Goal: Check status: Check status

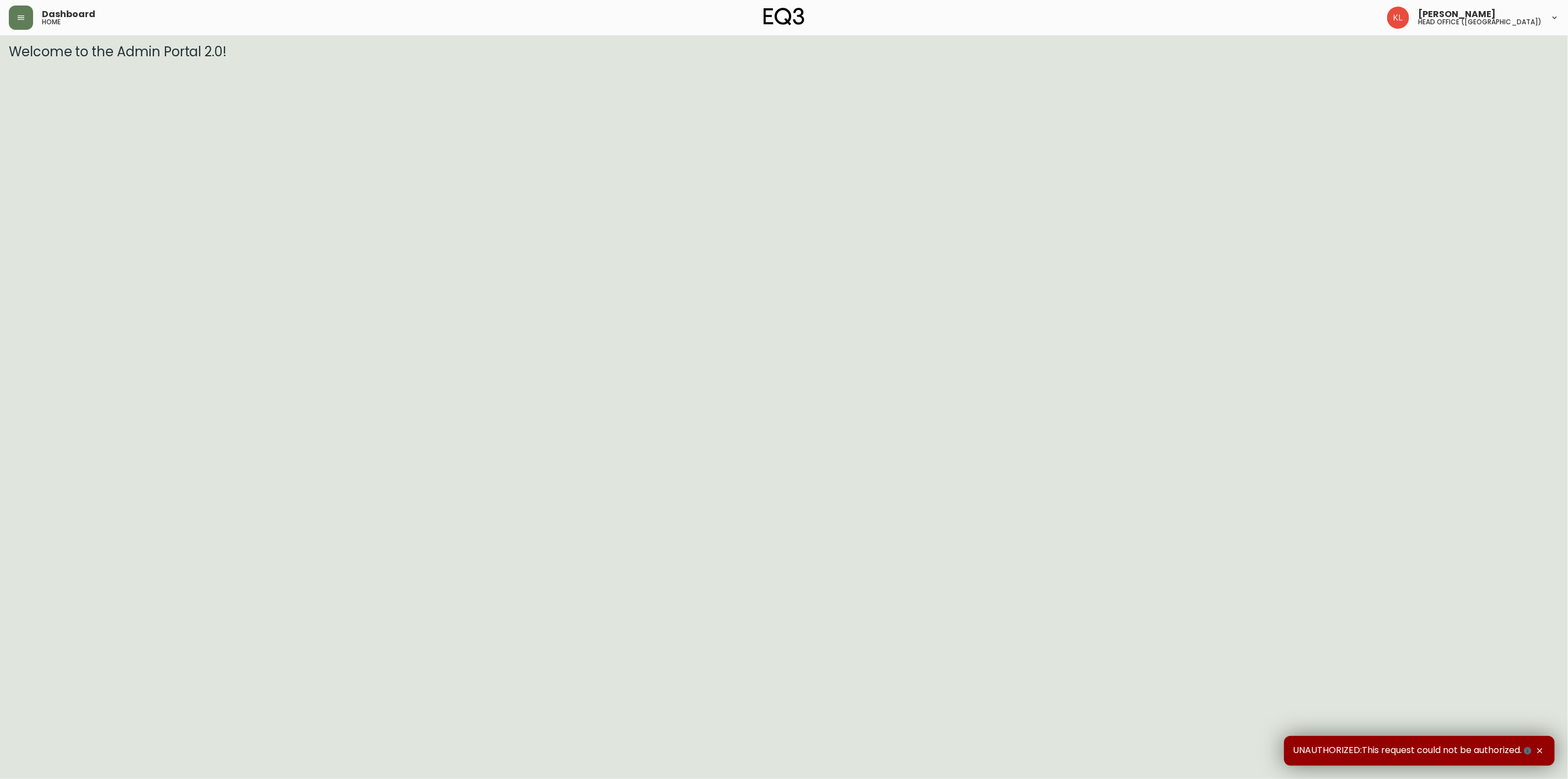
click at [1200, 60] on html "Dashboard home [PERSON_NAME] head office ([GEOGRAPHIC_DATA]) Welcome to the Adm…" at bounding box center [784, 30] width 1568 height 60
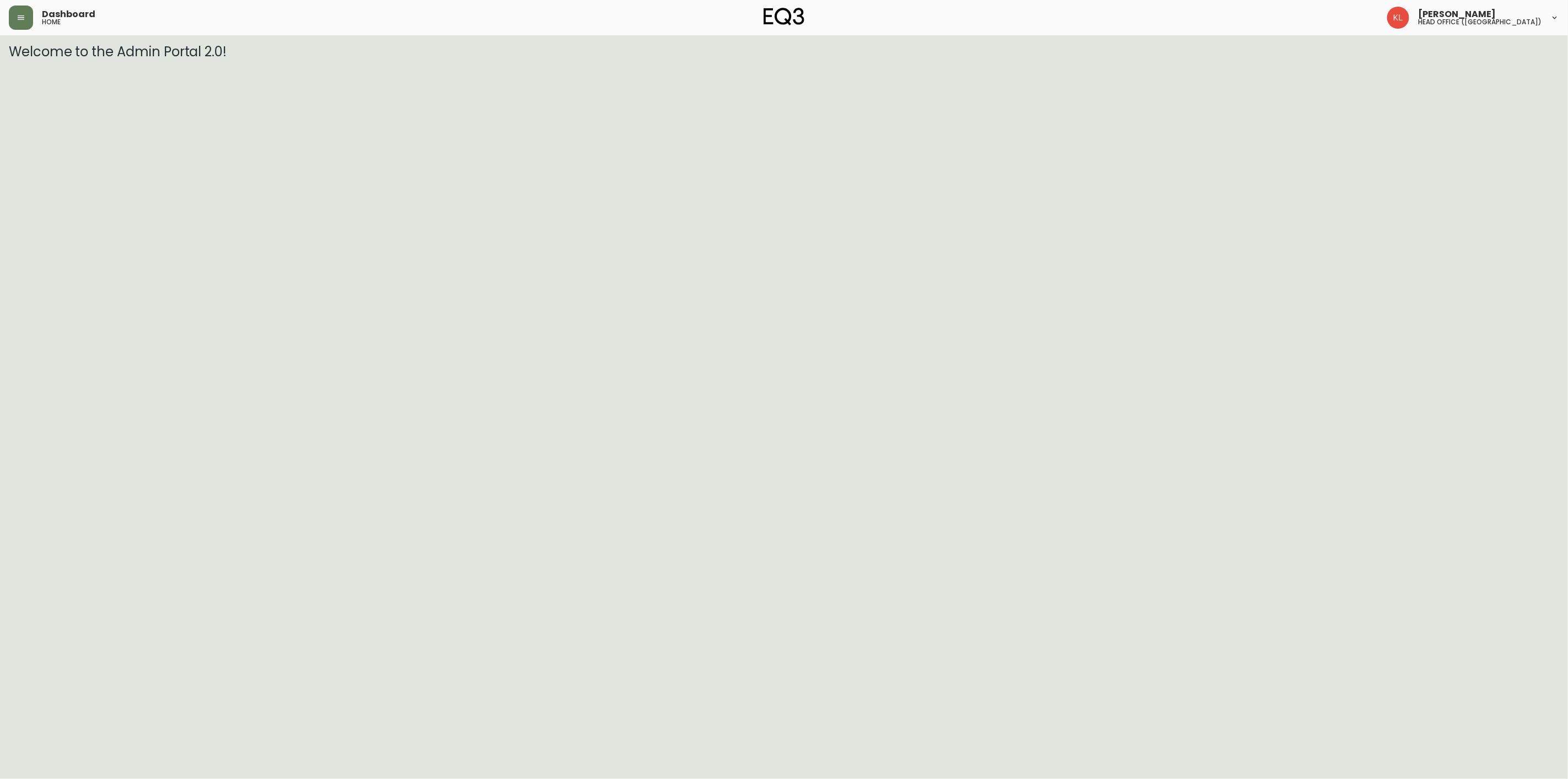
click at [33, 20] on div "Dashboard home" at bounding box center [267, 18] width 517 height 25
click at [19, 18] on icon "button" at bounding box center [21, 18] width 9 height 9
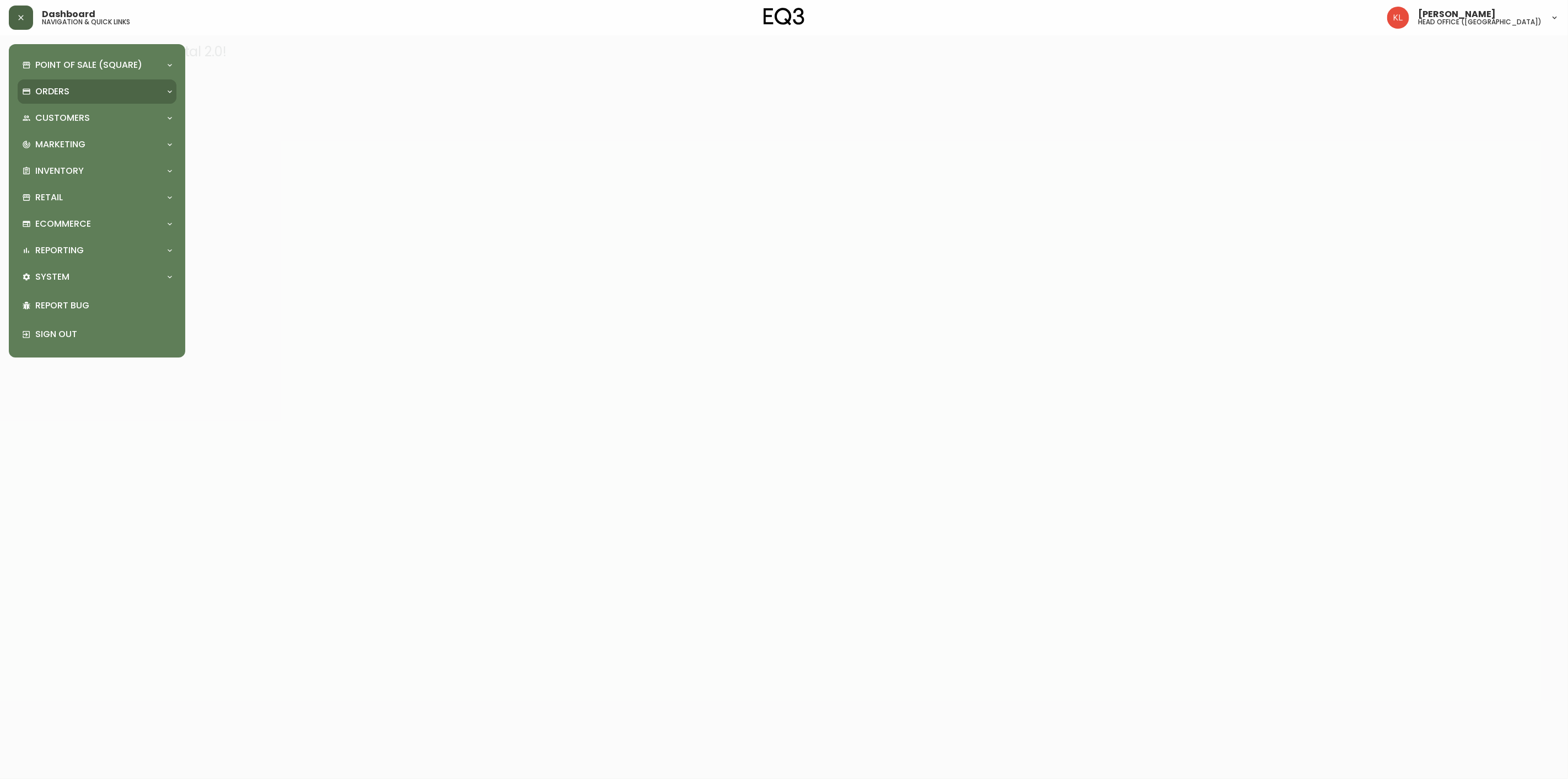
click at [44, 91] on p "Orders" at bounding box center [52, 92] width 34 height 12
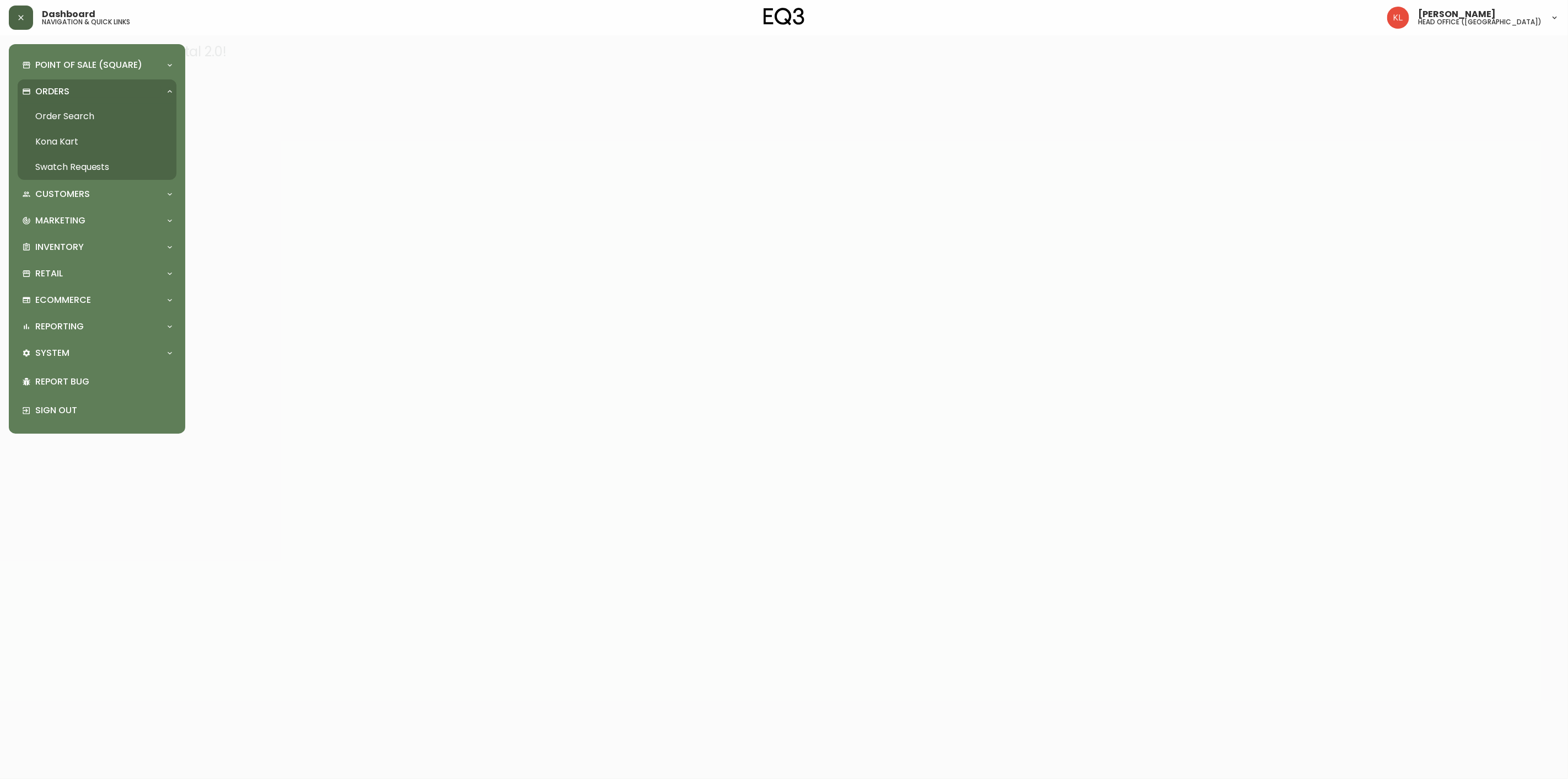
click at [48, 117] on link "Order Search" at bounding box center [97, 116] width 159 height 25
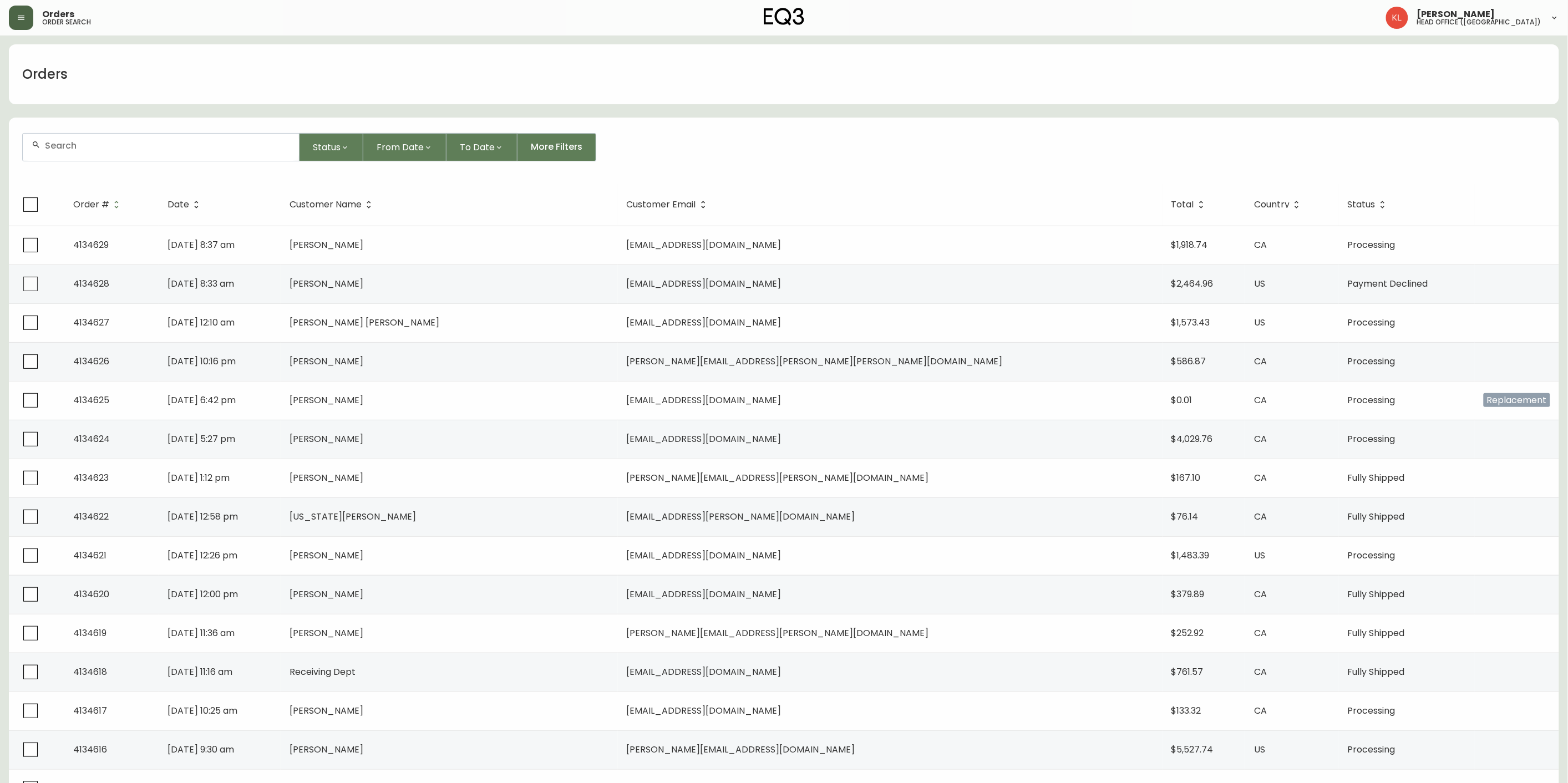
click at [127, 159] on div at bounding box center [160, 146] width 276 height 27
paste input "4125111"
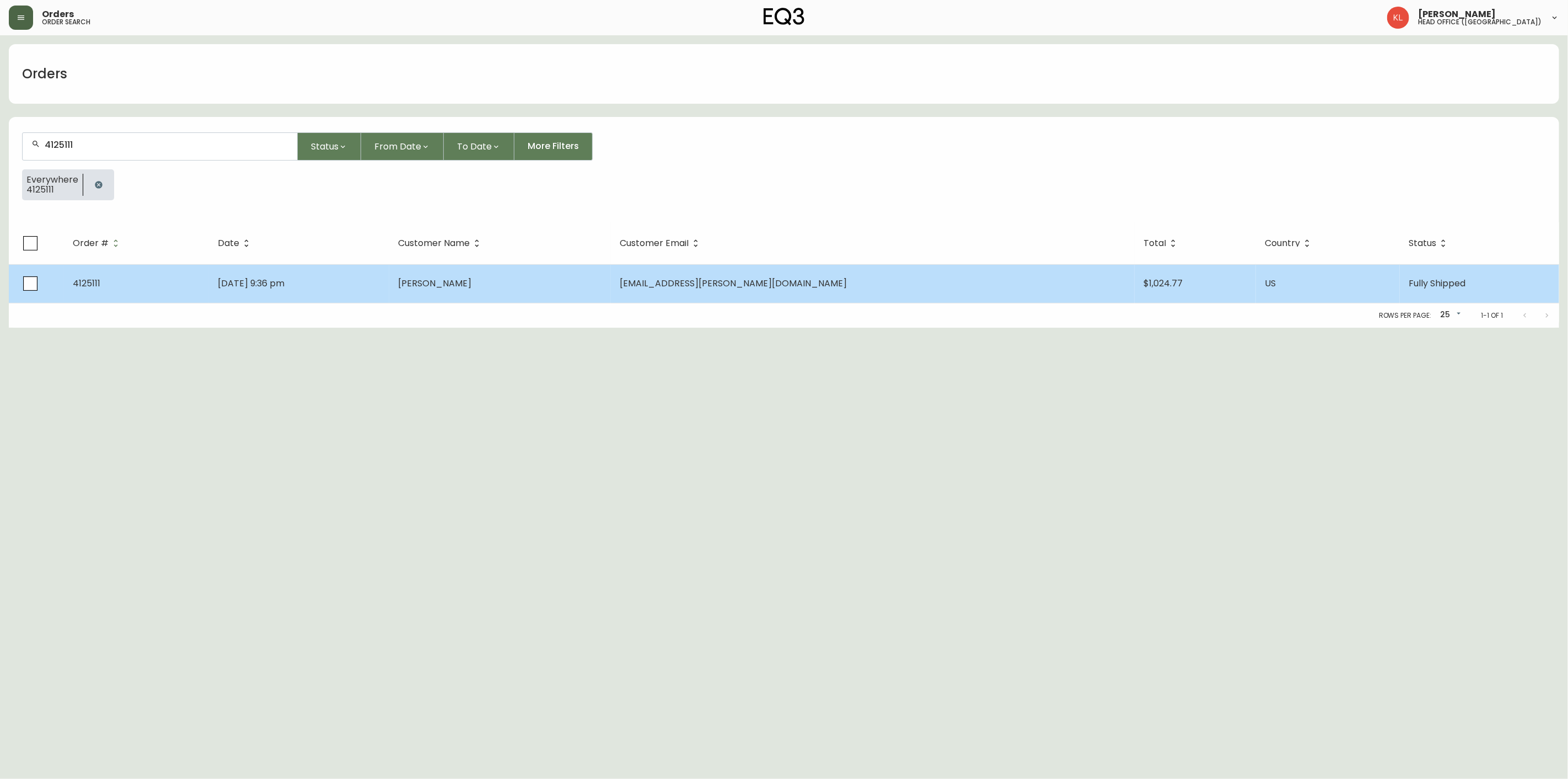
type input "4125111"
click at [389, 285] on td "[DATE] 9:36 pm" at bounding box center [299, 284] width 180 height 38
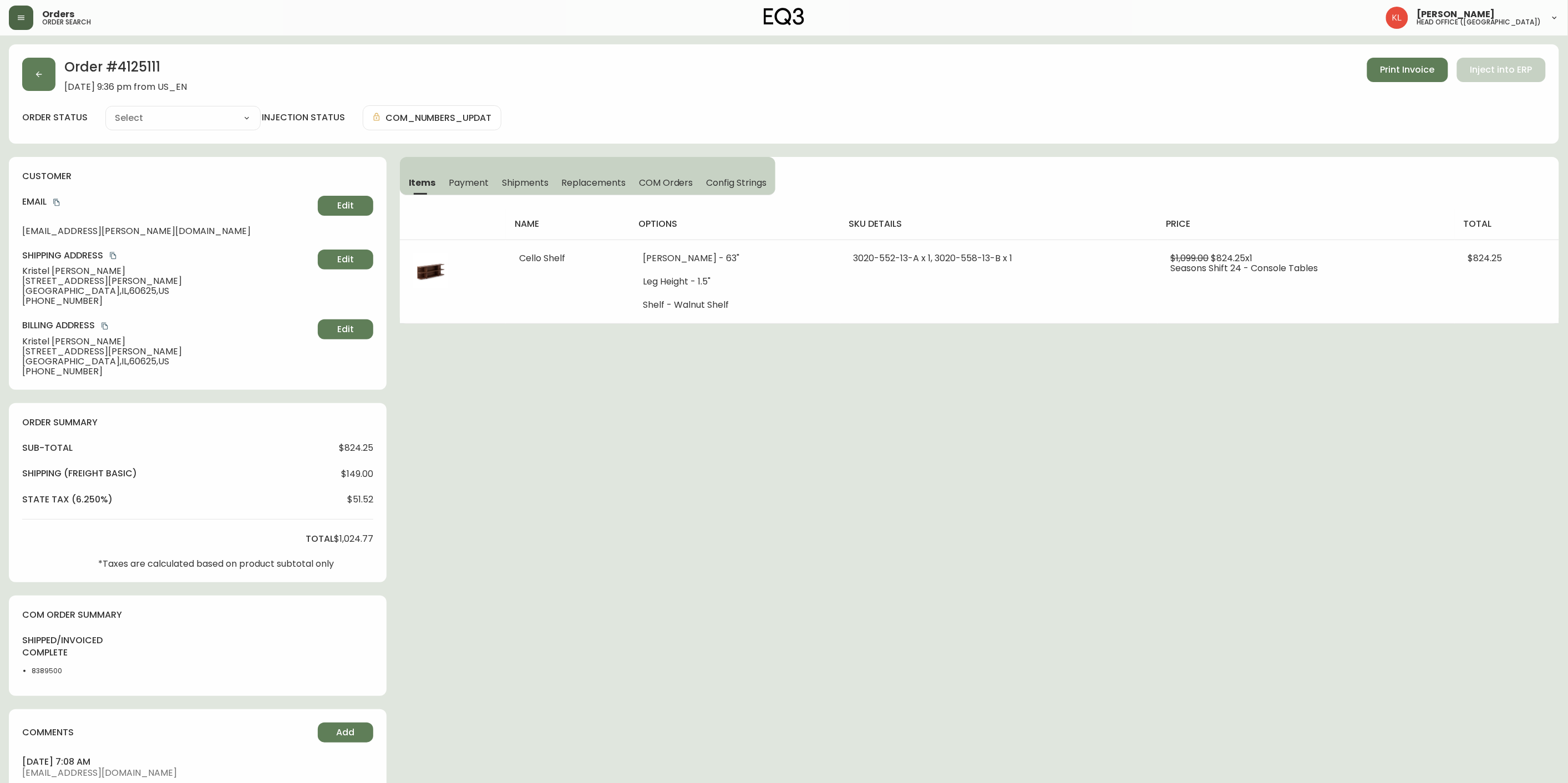
type input "Fully Shipped"
select select "FULLY_SHIPPED"
drag, startPoint x: 96, startPoint y: 304, endPoint x: 12, endPoint y: 272, distance: 89.9
click at [12, 272] on div "customer Email [EMAIL_ADDRESS][PERSON_NAME][DOMAIN_NAME] Edit Shipping Address …" at bounding box center [198, 274] width 378 height 233
copy div "[PERSON_NAME] [STREET_ADDRESS][PERSON_NAME] [PHONE_NUMBER]"
